Goal: Task Accomplishment & Management: Manage account settings

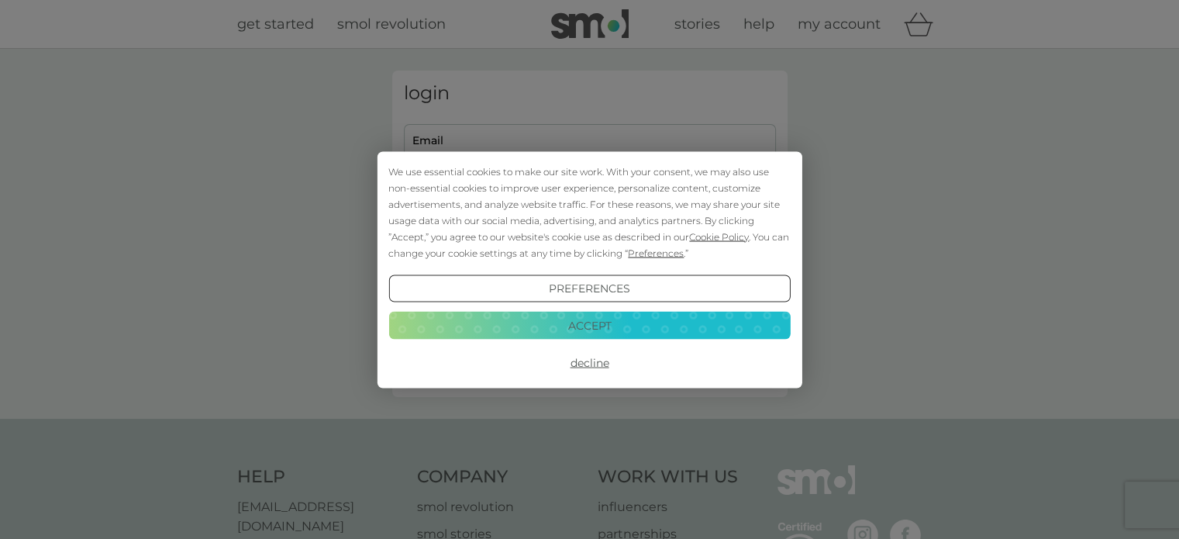
type input "[PERSON_NAME][EMAIL_ADDRESS][PERSON_NAME][DOMAIN_NAME]"
click at [537, 333] on button "Accept" at bounding box center [590, 326] width 402 height 28
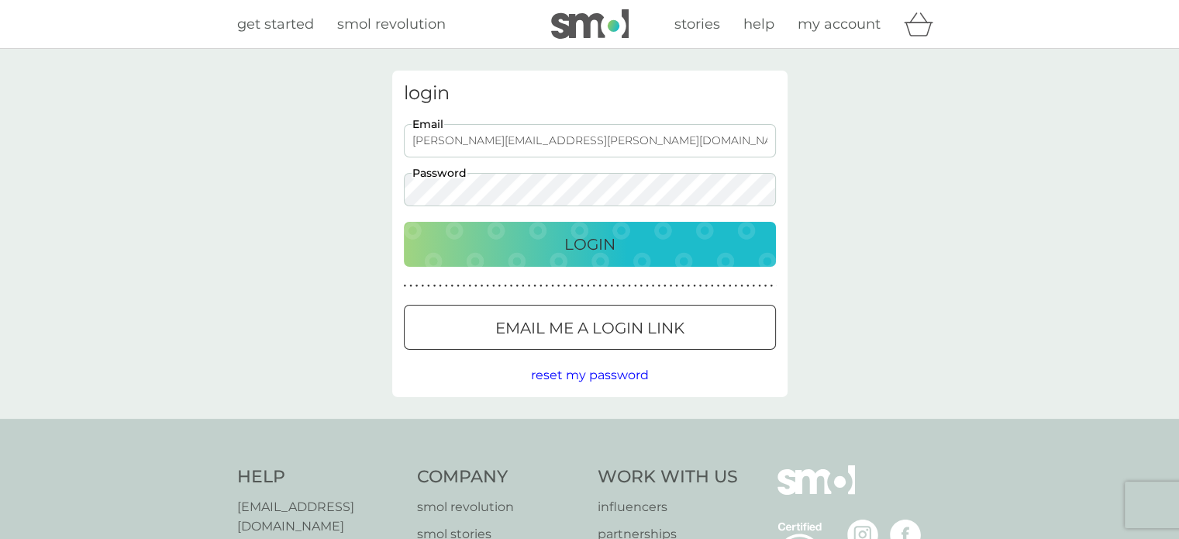
click at [546, 254] on div "Login" at bounding box center [590, 244] width 341 height 25
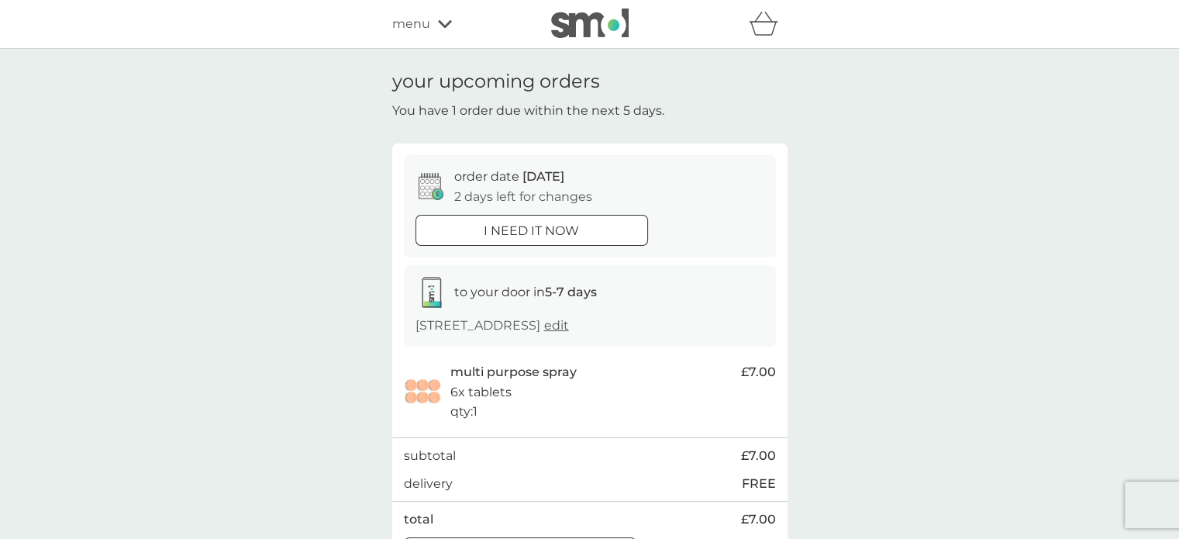
click at [569, 324] on span "edit" at bounding box center [556, 325] width 25 height 15
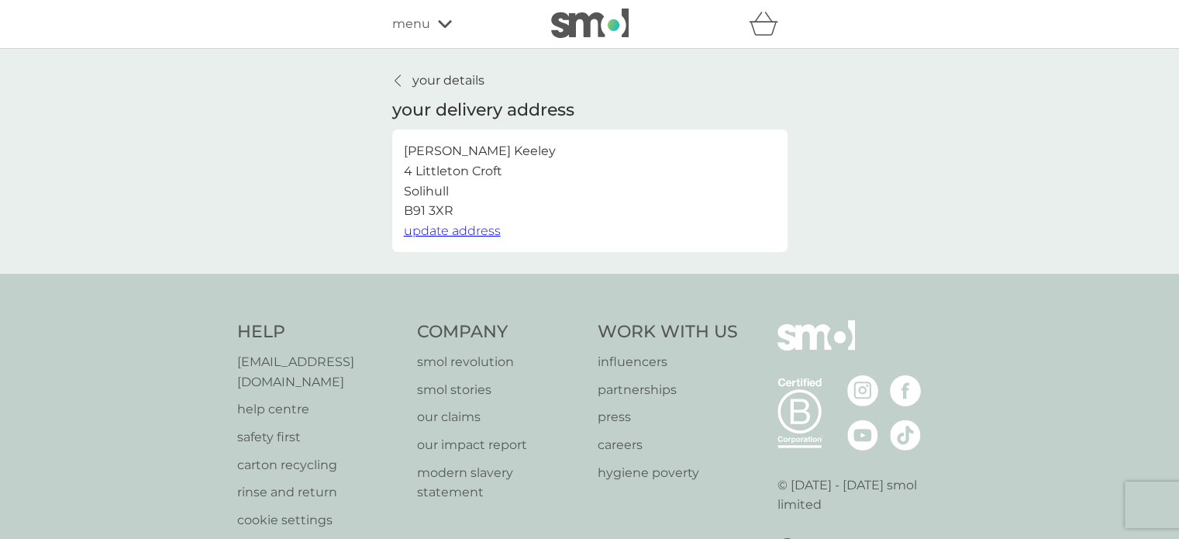
click at [399, 78] on icon at bounding box center [398, 80] width 6 height 12
click at [420, 22] on span "menu" at bounding box center [411, 24] width 38 height 20
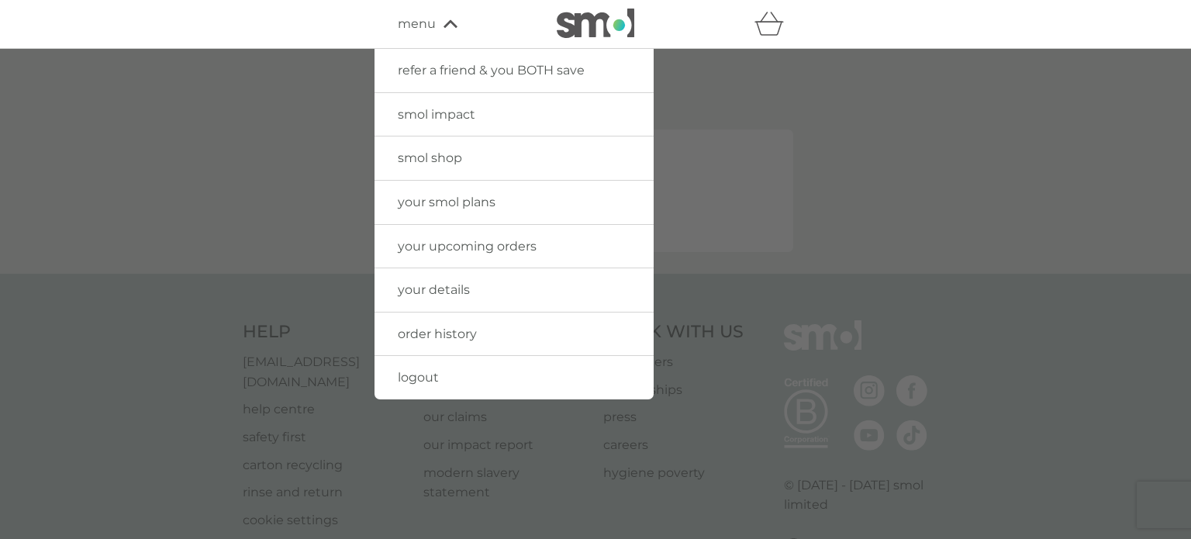
click at [596, 16] on img at bounding box center [596, 23] width 78 height 29
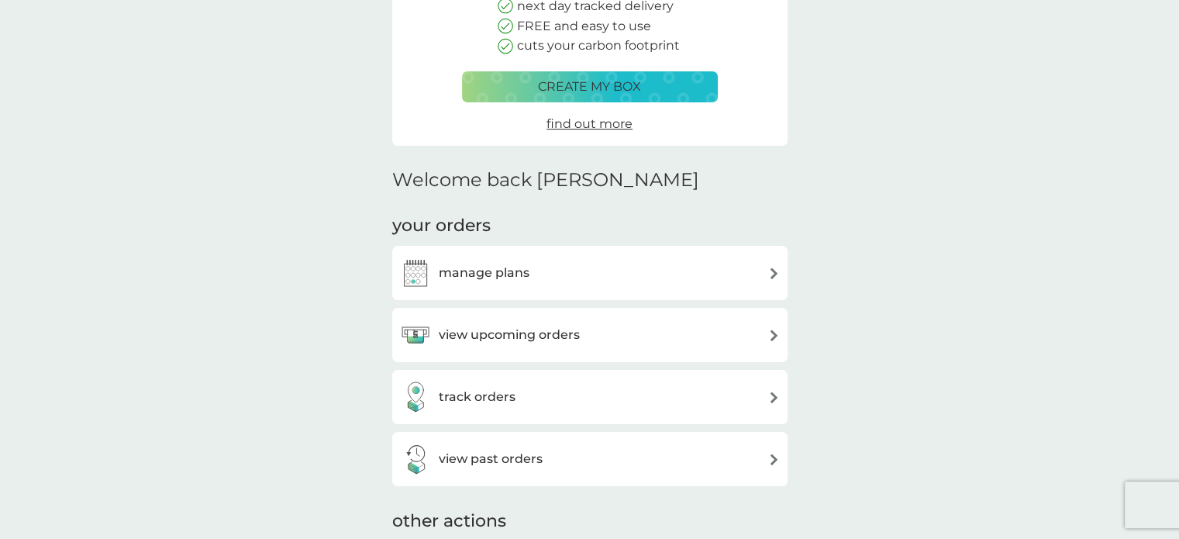
scroll to position [316, 0]
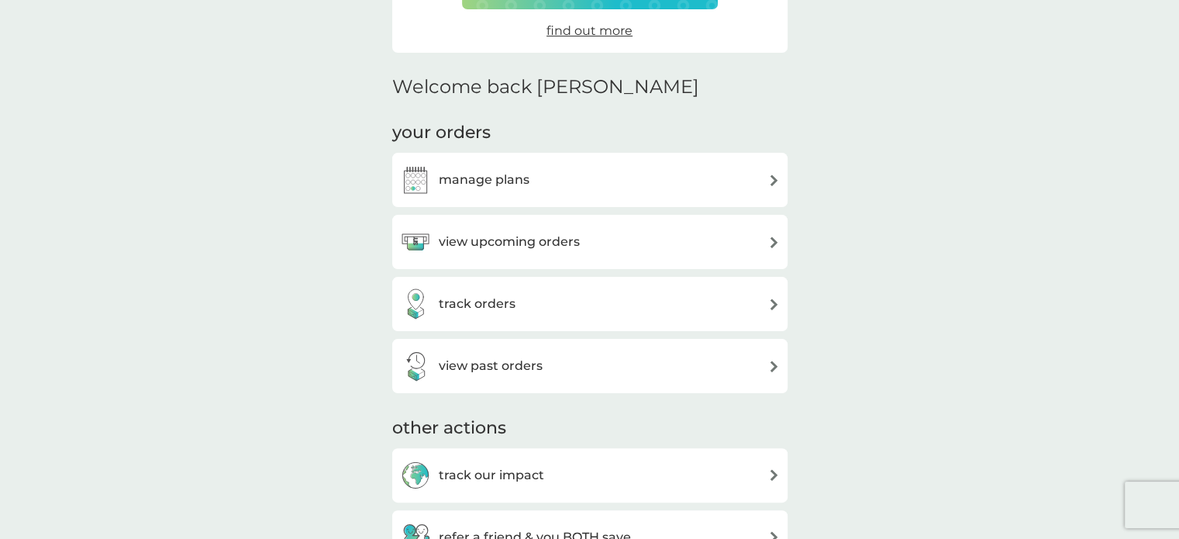
click at [490, 237] on h3 "view upcoming orders" at bounding box center [509, 242] width 141 height 20
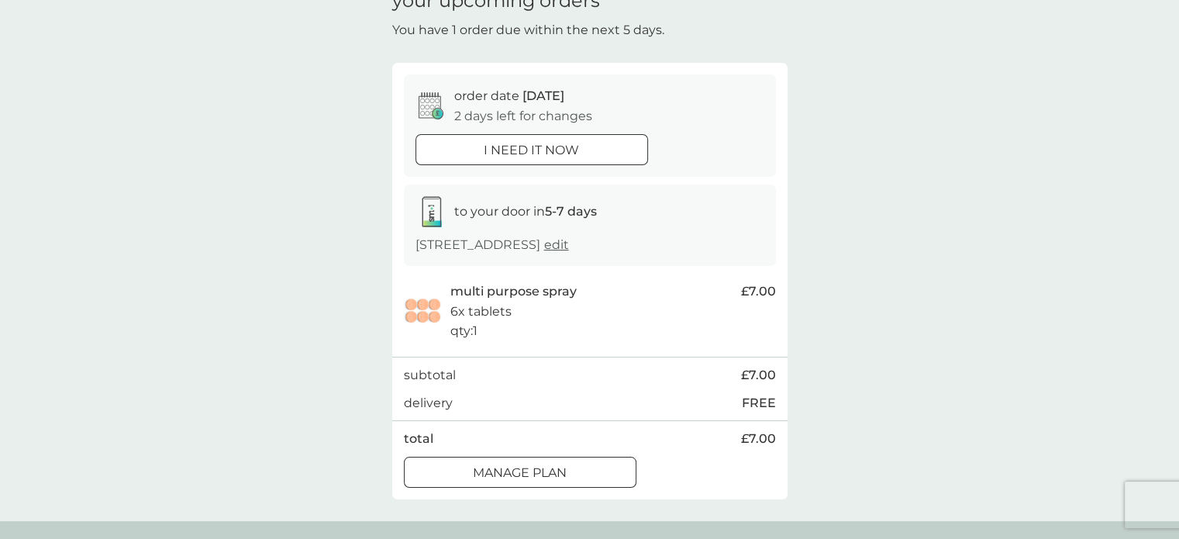
scroll to position [133, 0]
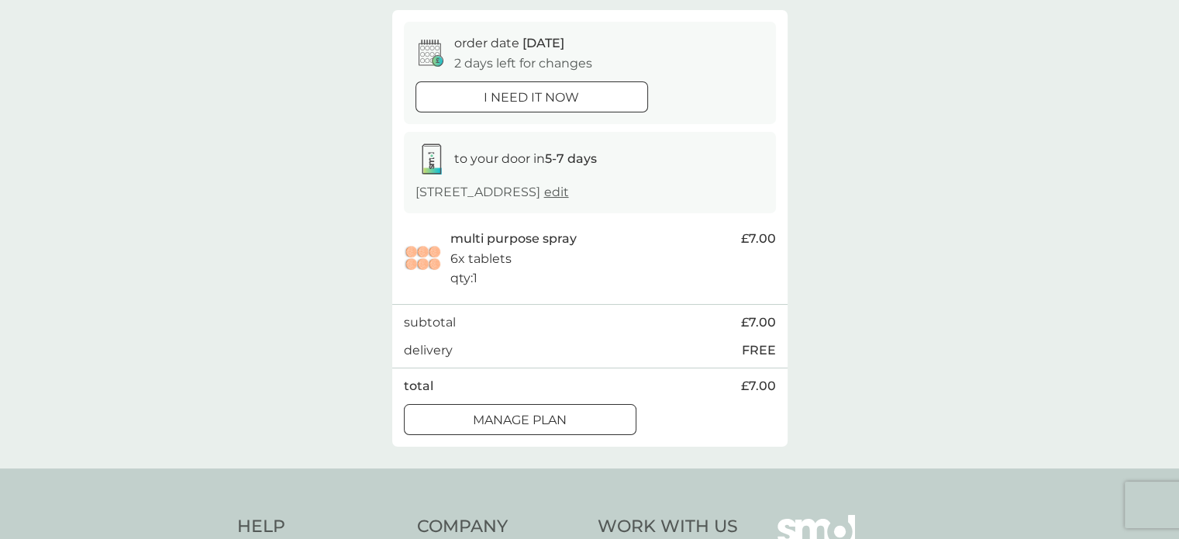
click at [506, 423] on div at bounding box center [520, 420] width 56 height 16
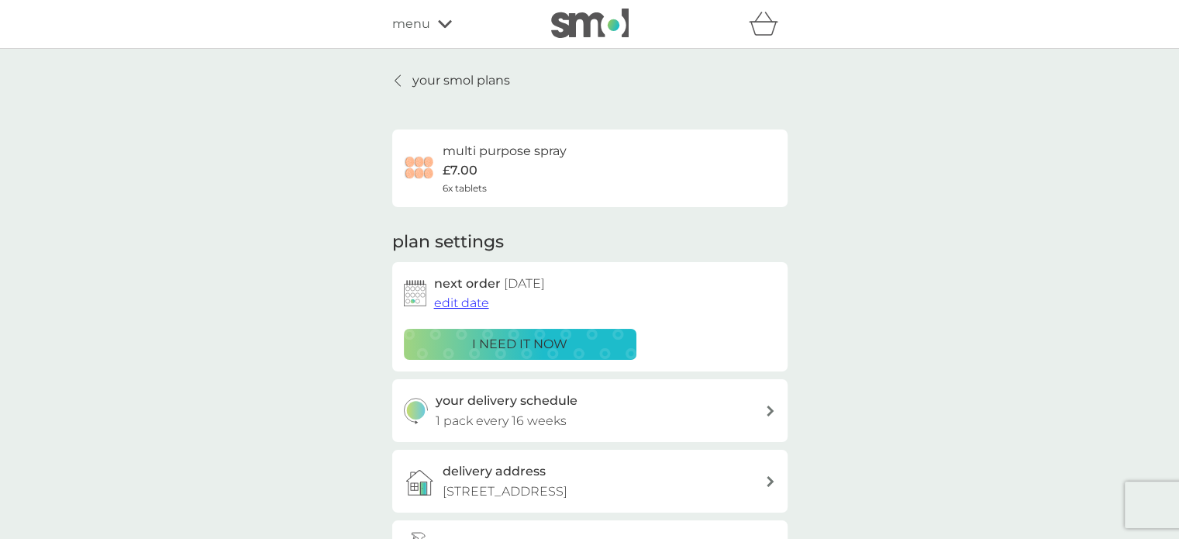
click at [513, 403] on h3 "your delivery schedule" at bounding box center [507, 401] width 142 height 20
select select "112"
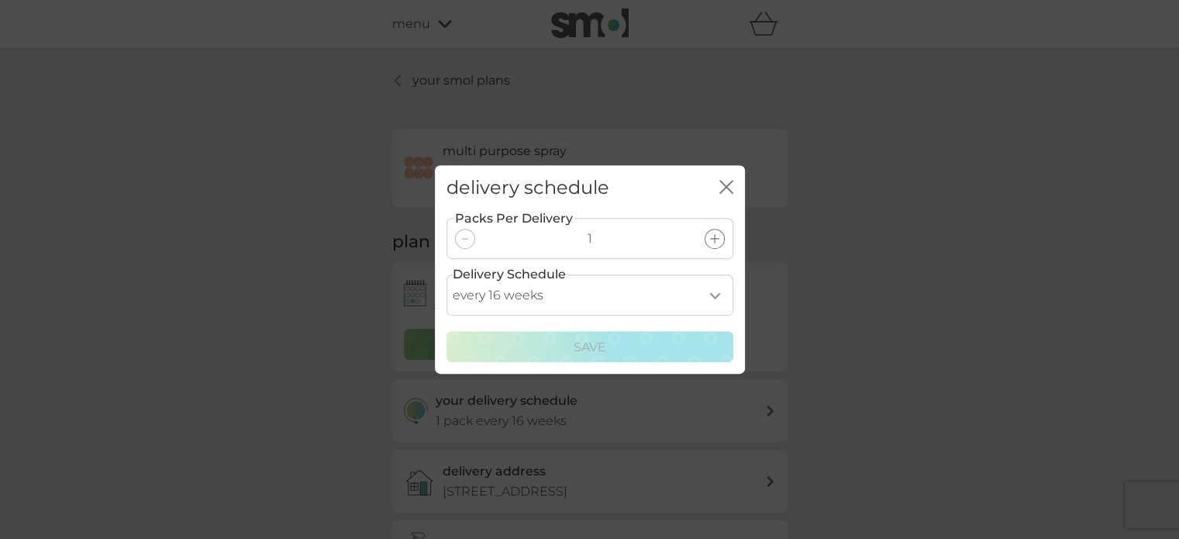
click at [724, 185] on icon "close" at bounding box center [723, 187] width 6 height 12
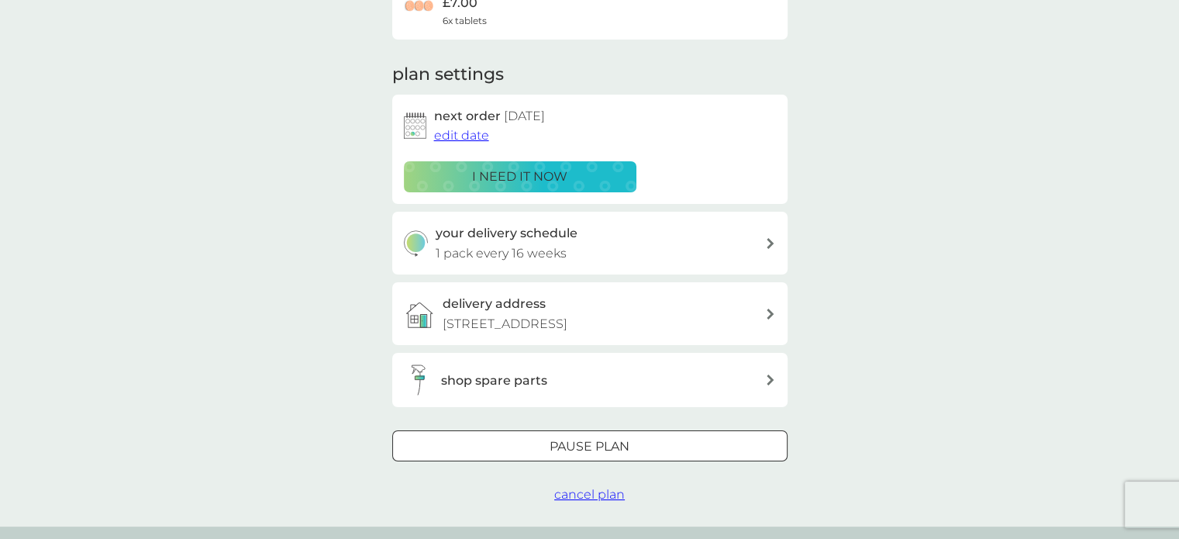
scroll to position [250, 0]
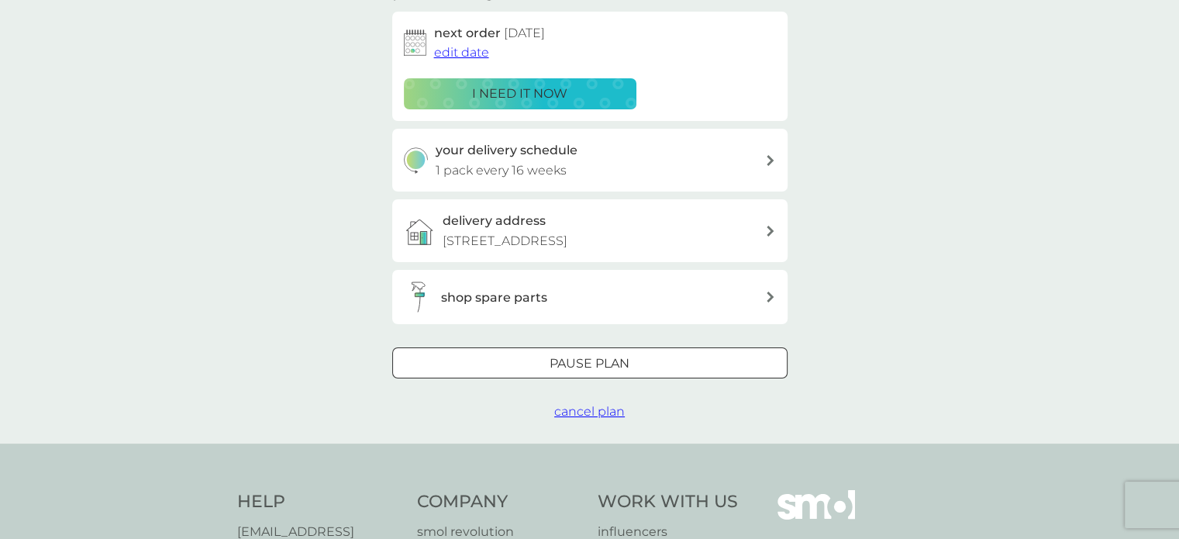
click at [585, 357] on div at bounding box center [590, 364] width 56 height 16
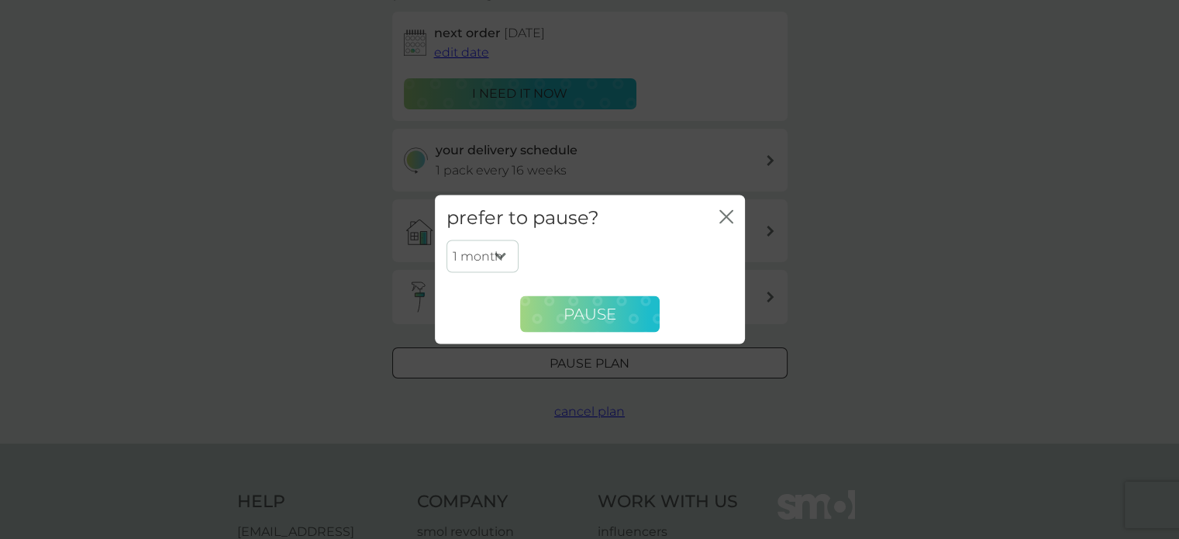
click at [601, 326] on button "Pause" at bounding box center [590, 313] width 140 height 37
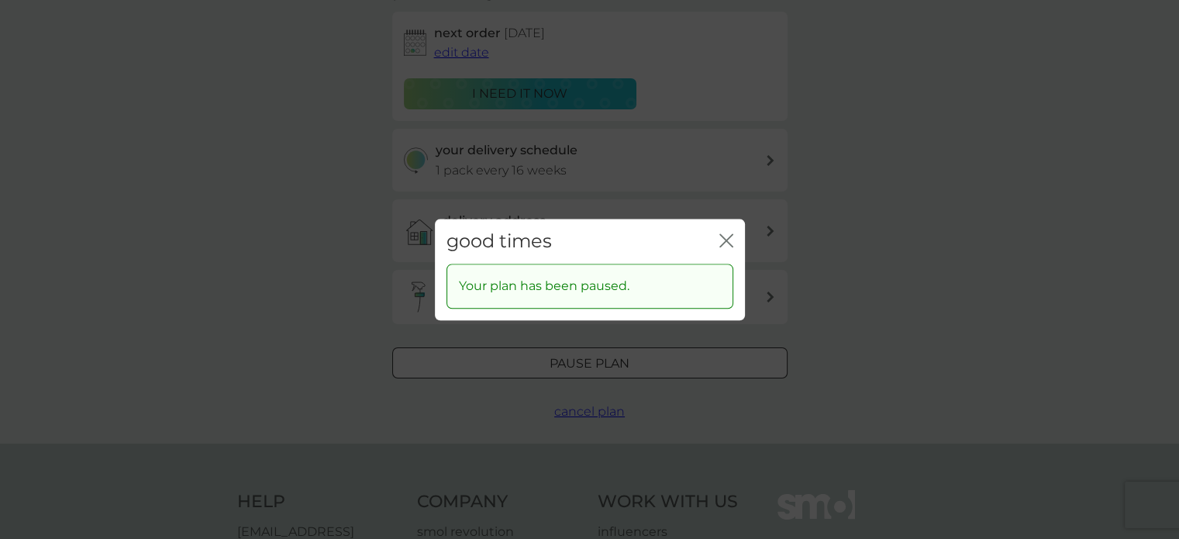
click at [726, 237] on icon "close" at bounding box center [727, 240] width 14 height 14
